Goal: Task Accomplishment & Management: Complete application form

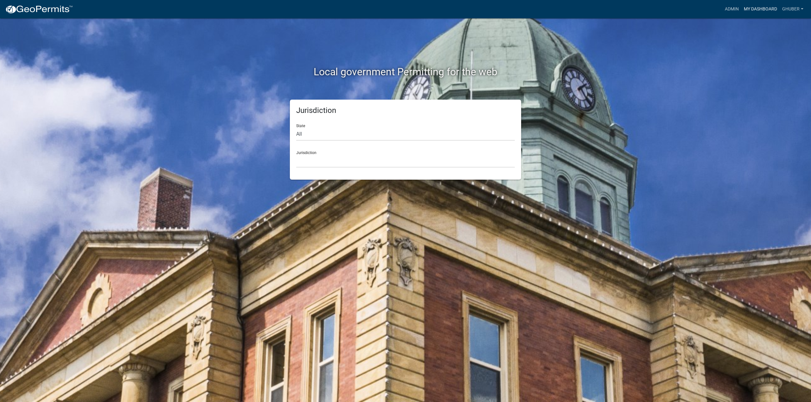
click at [751, 8] on link "My Dashboard" at bounding box center [760, 9] width 38 height 12
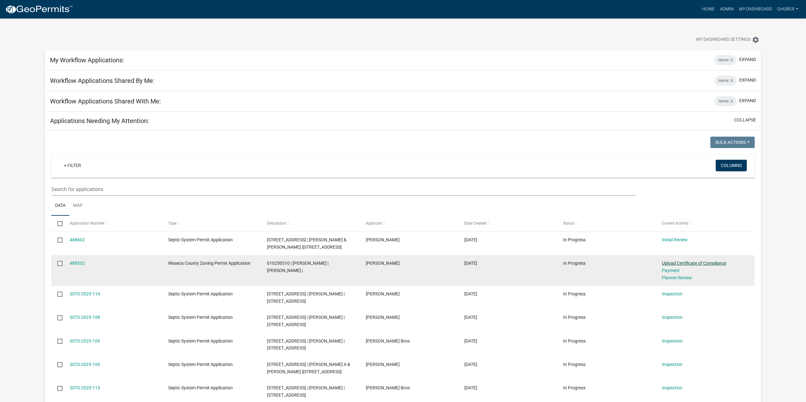
click at [676, 263] on link "Upload Certificate of Compliance" at bounding box center [694, 263] width 64 height 5
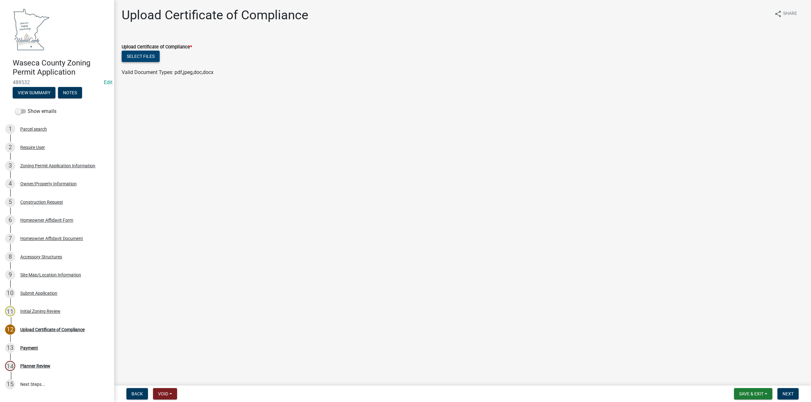
click at [143, 57] on button "Select files" at bounding box center [141, 56] width 38 height 11
click at [141, 77] on link "010250310_0.pdf" at bounding box center [142, 77] width 40 height 6
click at [750, 391] on button "Save & Exit" at bounding box center [753, 394] width 38 height 11
click at [742, 378] on button "Save & Exit" at bounding box center [746, 377] width 51 height 15
